Goal: Navigation & Orientation: Find specific page/section

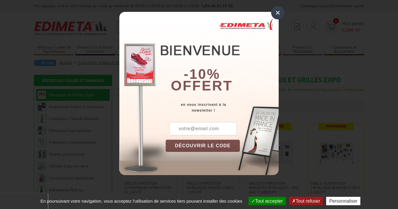
click at [277, 13] on div "×" at bounding box center [277, 12] width 13 height 13
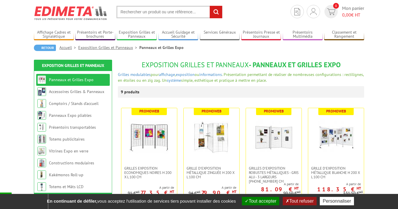
scroll to position [14, 0]
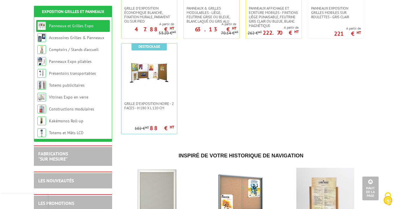
scroll to position [264, 0]
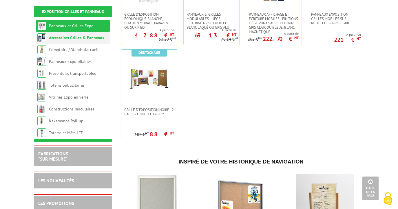
click at [81, 38] on link "Accessoires Grilles & Panneaux" at bounding box center [76, 37] width 55 height 5
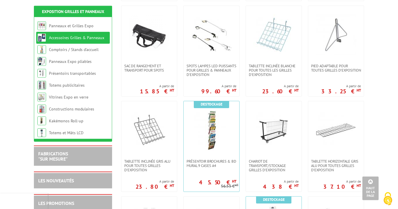
scroll to position [209, 0]
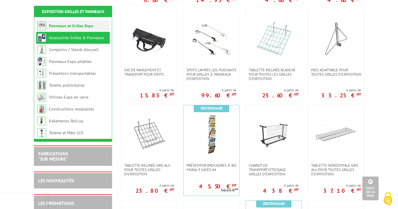
click at [72, 30] on li "Panneaux et Grilles Expo" at bounding box center [73, 26] width 74 height 12
click at [59, 26] on link "Panneaux et Grilles Expo" at bounding box center [71, 25] width 44 height 5
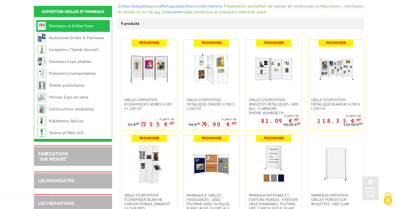
scroll to position [84, 0]
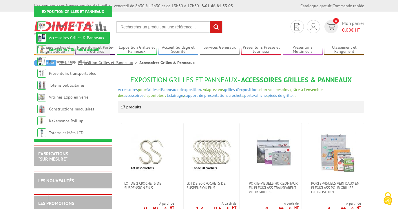
scroll to position [209, 0]
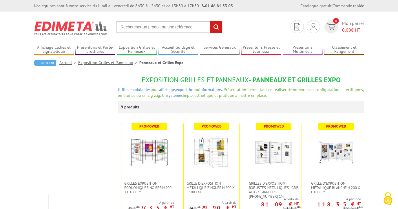
scroll to position [264, 0]
